Goal: Communication & Community: Share content

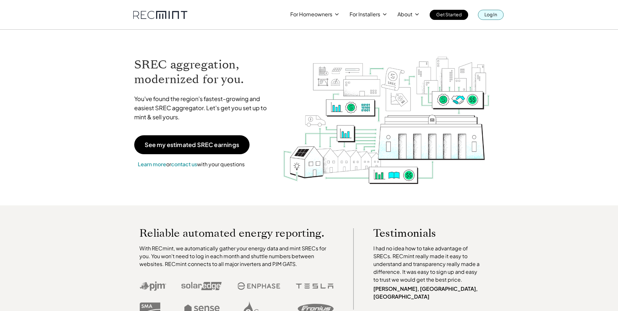
click at [487, 17] on p "Log In" at bounding box center [490, 14] width 13 height 9
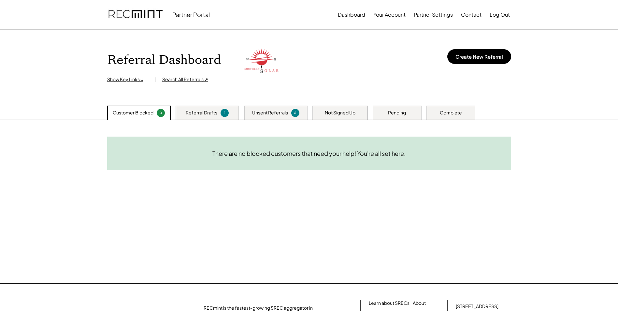
click at [268, 111] on div "Unsent Referrals" at bounding box center [270, 112] width 36 height 7
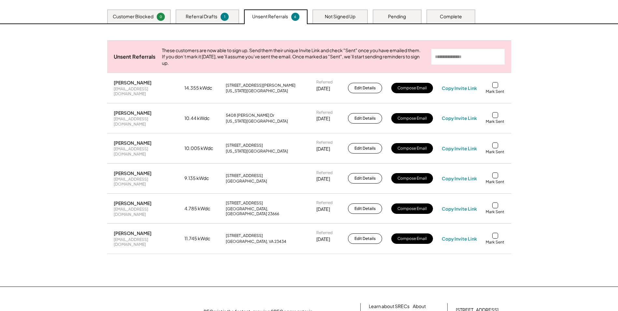
scroll to position [98, 0]
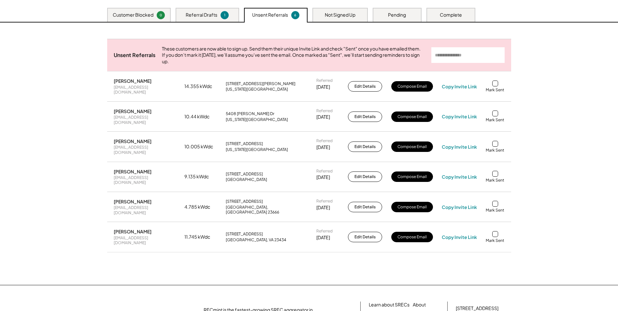
click at [349, 12] on div "Not Signed Up" at bounding box center [340, 15] width 31 height 7
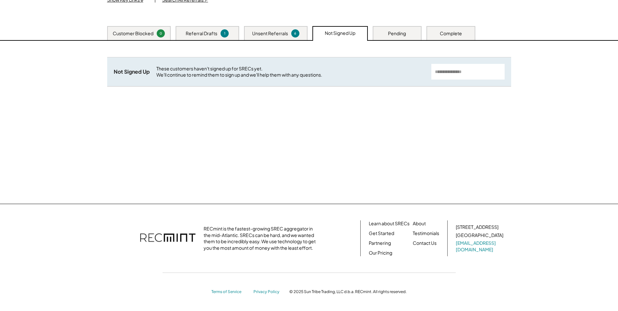
scroll to position [79, 0]
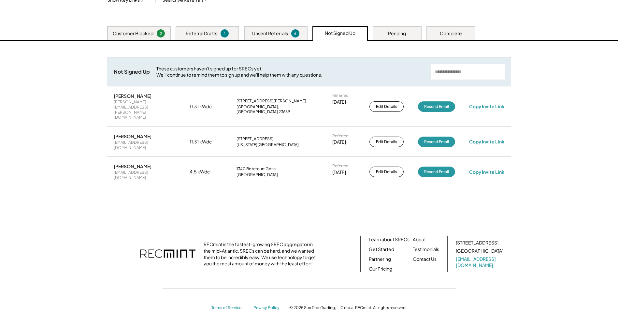
click at [382, 35] on div "Pending" at bounding box center [397, 33] width 49 height 14
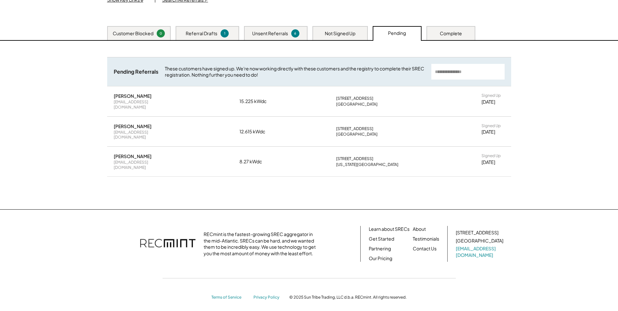
click at [339, 35] on div "Not Signed Up" at bounding box center [340, 33] width 31 height 7
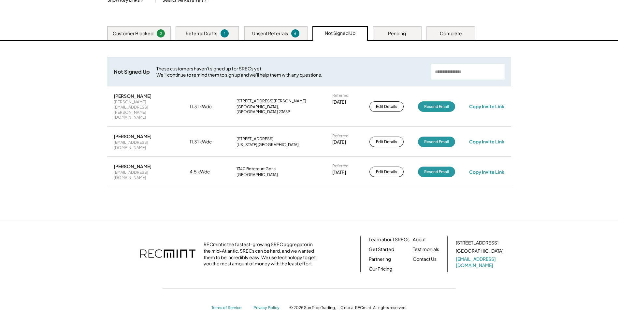
click at [400, 36] on div "Pending" at bounding box center [397, 33] width 18 height 7
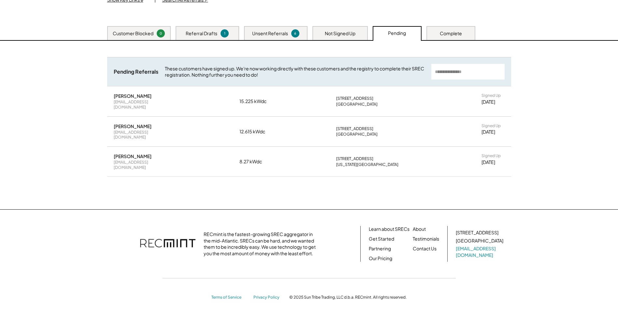
click at [348, 31] on div "Not Signed Up" at bounding box center [340, 33] width 31 height 7
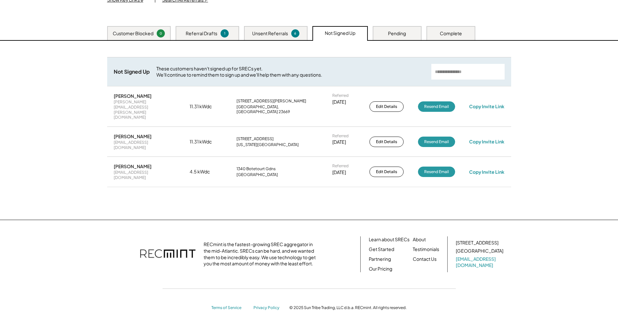
click at [266, 34] on div "Unsent Referrals" at bounding box center [270, 33] width 36 height 7
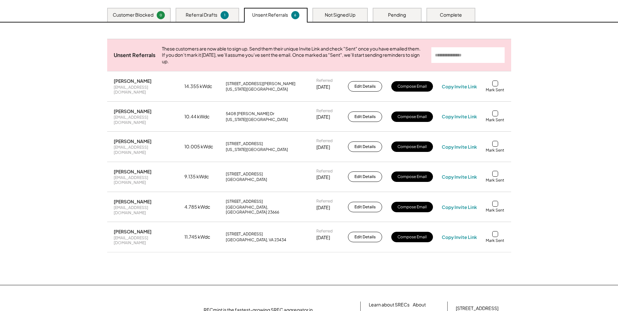
click at [461, 144] on div "Copy Invite Link" at bounding box center [459, 147] width 35 height 6
click at [462, 144] on div "Copy Invite Link" at bounding box center [459, 147] width 35 height 6
click at [465, 144] on div "Copy Invite Link" at bounding box center [459, 147] width 35 height 6
drag, startPoint x: 169, startPoint y: 222, endPoint x: 110, endPoint y: 222, distance: 58.9
click at [110, 222] on div "Marcus Hardy hardymarcus45@gmail.com 11.745 kWdc 304 Greenfield Cres Suffolk, V…" at bounding box center [309, 237] width 404 height 30
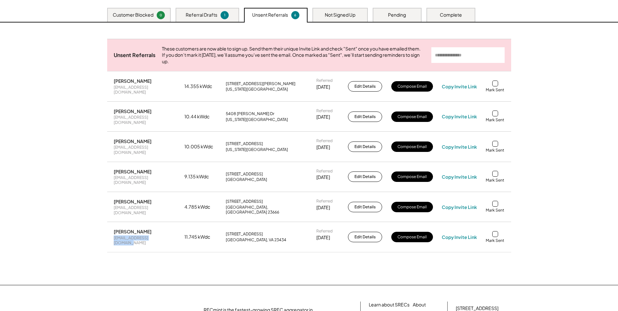
drag, startPoint x: 110, startPoint y: 222, endPoint x: 118, endPoint y: 221, distance: 7.5
copy div "hardymarcus45@gmail.com"
click at [457, 234] on div "Copy Invite Link" at bounding box center [459, 237] width 35 height 6
drag, startPoint x: 165, startPoint y: 196, endPoint x: 108, endPoint y: 199, distance: 57.4
click at [108, 199] on div "Abdul Sesay abdulsesay@outlook.com 4.785 kWdc 9 Shaughanassee Ct Hampton, VA 23…" at bounding box center [309, 207] width 404 height 30
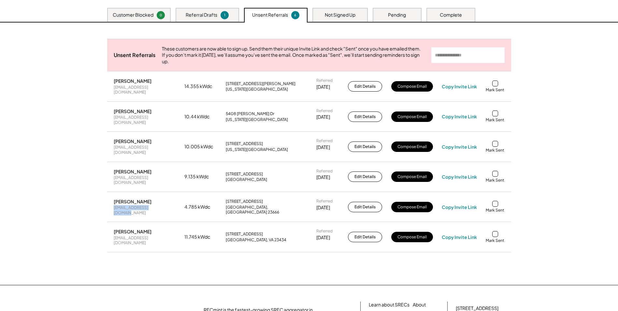
copy div "abdulsesay@outlook.com"
click at [462, 204] on div "Copy Invite Link" at bounding box center [459, 207] width 35 height 6
click at [466, 204] on div "Copy Invite Link" at bounding box center [459, 207] width 35 height 6
